Goal: Task Accomplishment & Management: Use online tool/utility

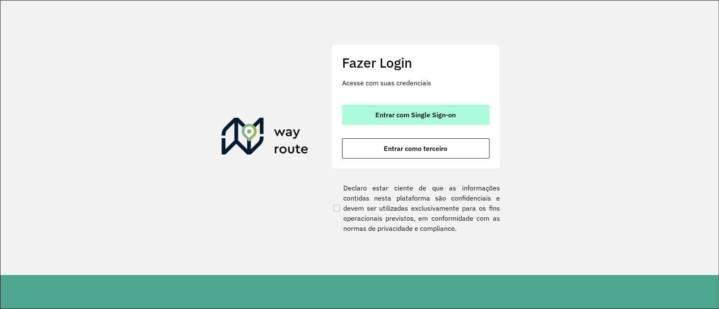
click at [456, 118] on button "Entrar com Single Sign-on" at bounding box center [415, 115] width 147 height 20
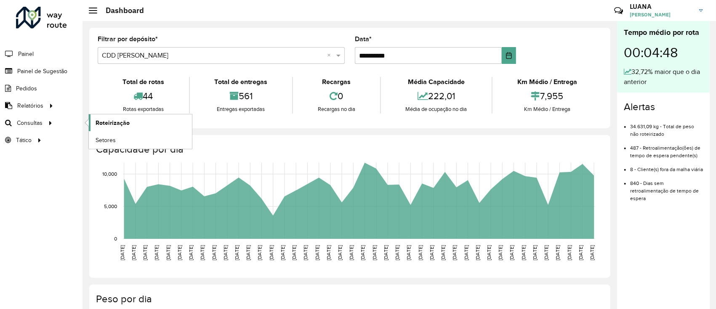
click at [99, 123] on span "Roteirização" at bounding box center [113, 123] width 34 height 9
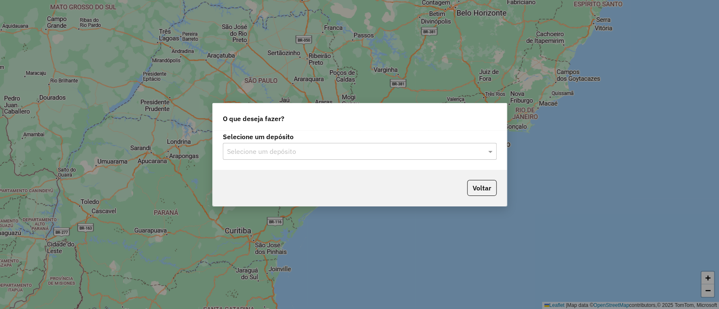
click at [346, 152] on input "text" at bounding box center [351, 152] width 248 height 10
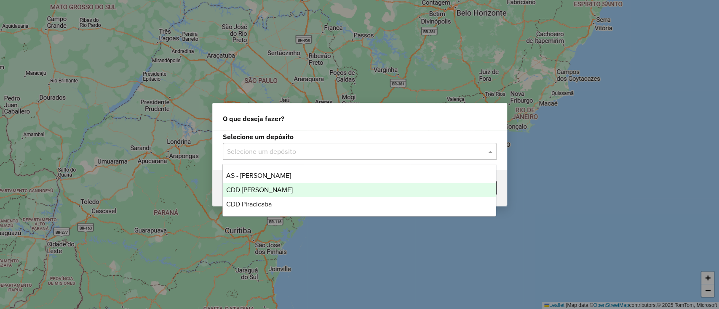
click at [320, 191] on div "CDD [PERSON_NAME]" at bounding box center [359, 190] width 273 height 14
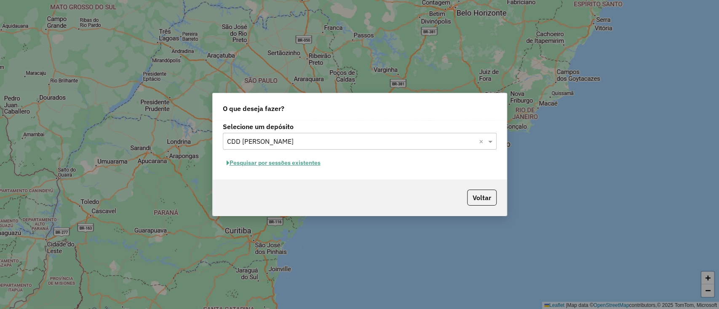
click at [237, 159] on button "Pesquisar por sessões existentes" at bounding box center [273, 163] width 101 height 13
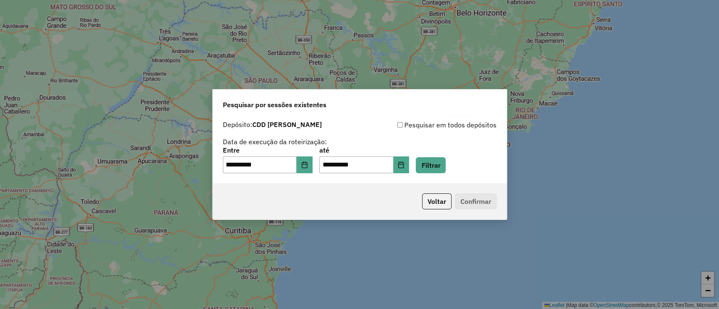
click at [348, 119] on div "**********" at bounding box center [360, 150] width 294 height 67
drag, startPoint x: 348, startPoint y: 119, endPoint x: 302, endPoint y: 122, distance: 45.6
click at [302, 122] on div "Depósito: CDD Mogi Mirim" at bounding box center [291, 125] width 137 height 10
click at [431, 161] on button "Filtrar" at bounding box center [431, 165] width 30 height 16
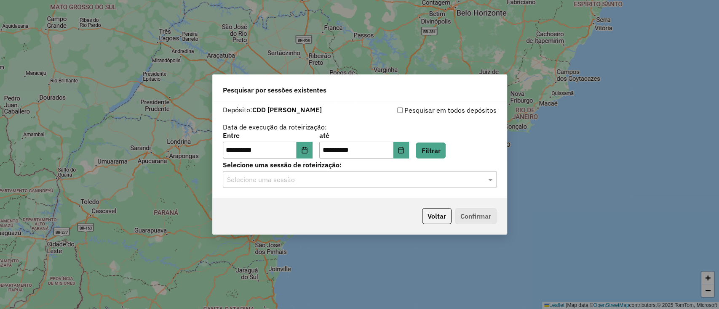
click at [344, 187] on div "Selecione uma sessão" at bounding box center [360, 179] width 274 height 17
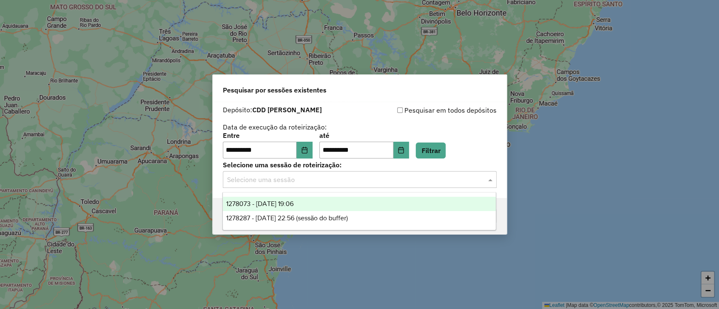
click at [357, 199] on div "1278073 - 18/09/2025 19:06" at bounding box center [359, 204] width 273 height 14
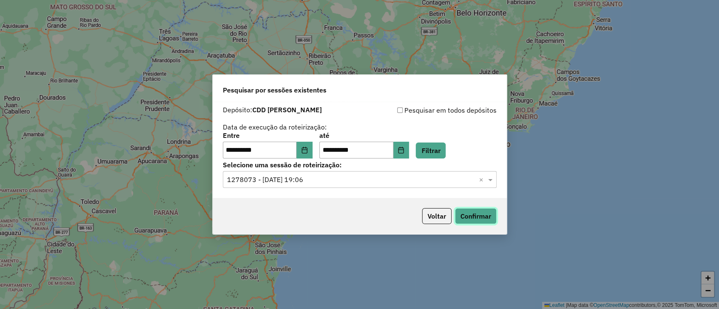
click at [481, 219] on button "Confirmar" at bounding box center [476, 216] width 42 height 16
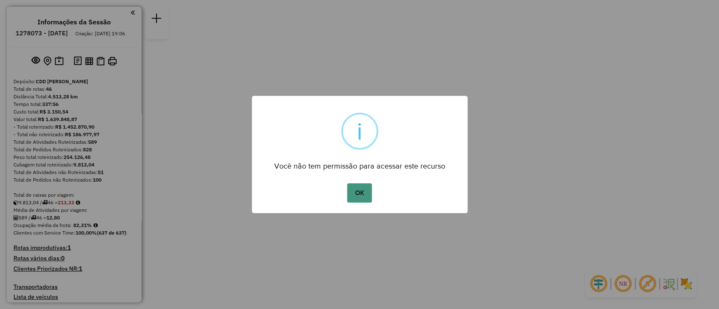
click at [351, 193] on button "OK" at bounding box center [359, 193] width 25 height 19
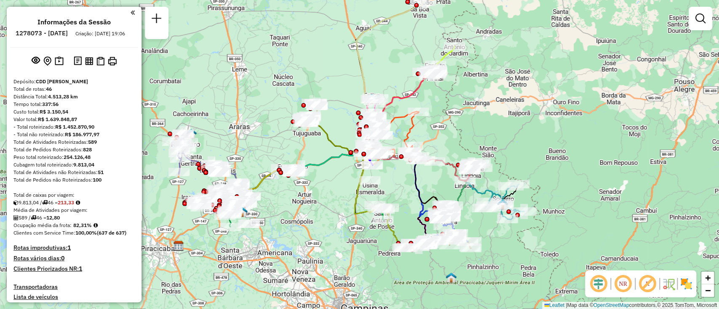
drag, startPoint x: 320, startPoint y: 222, endPoint x: 304, endPoint y: 217, distance: 16.8
click at [333, 217] on div "Janela de atendimento Grade de atendimento Capacidade Transportadoras Veículos …" at bounding box center [359, 154] width 719 height 309
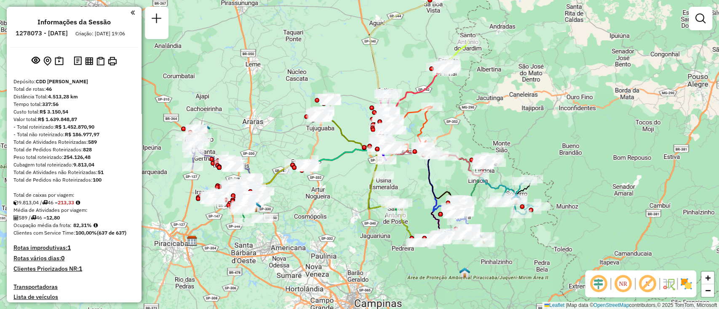
click at [74, 116] on div "Custo total: R$ 3.150,54" at bounding box center [73, 112] width 121 height 8
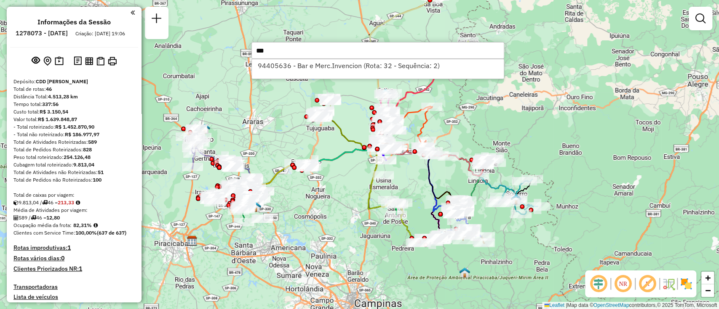
type input "***"
click at [350, 30] on div "Janela de atendimento Grade de atendimento Capacidade Transportadoras Veículos …" at bounding box center [359, 154] width 719 height 309
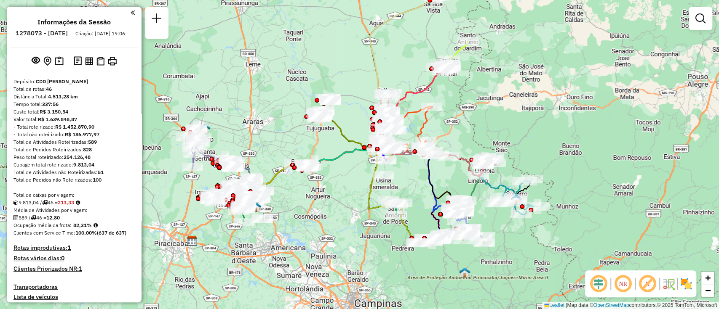
click at [72, 138] on strong "R$ 186.977,97" at bounding box center [82, 134] width 35 height 6
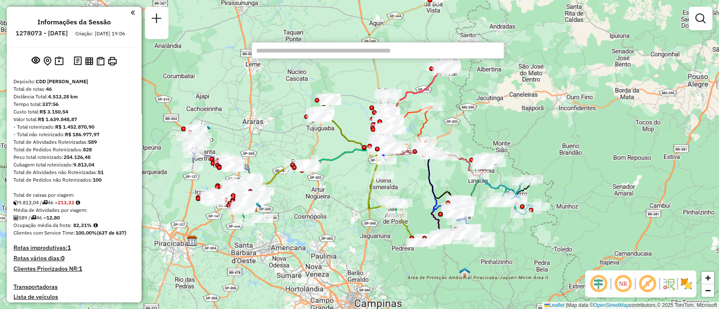
click at [94, 138] on strong "R$ 186.977,97" at bounding box center [82, 134] width 35 height 6
click at [288, 106] on div "Rota 30 - Placa FMM8H65 94422789 - S A R LANCHONETE LTDA Janela de atendimento …" at bounding box center [359, 154] width 719 height 309
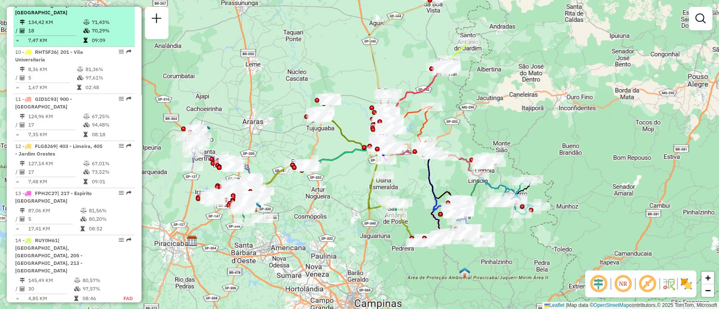
scroll to position [730, 0]
